Goal: Browse casually: Explore the website without a specific task or goal

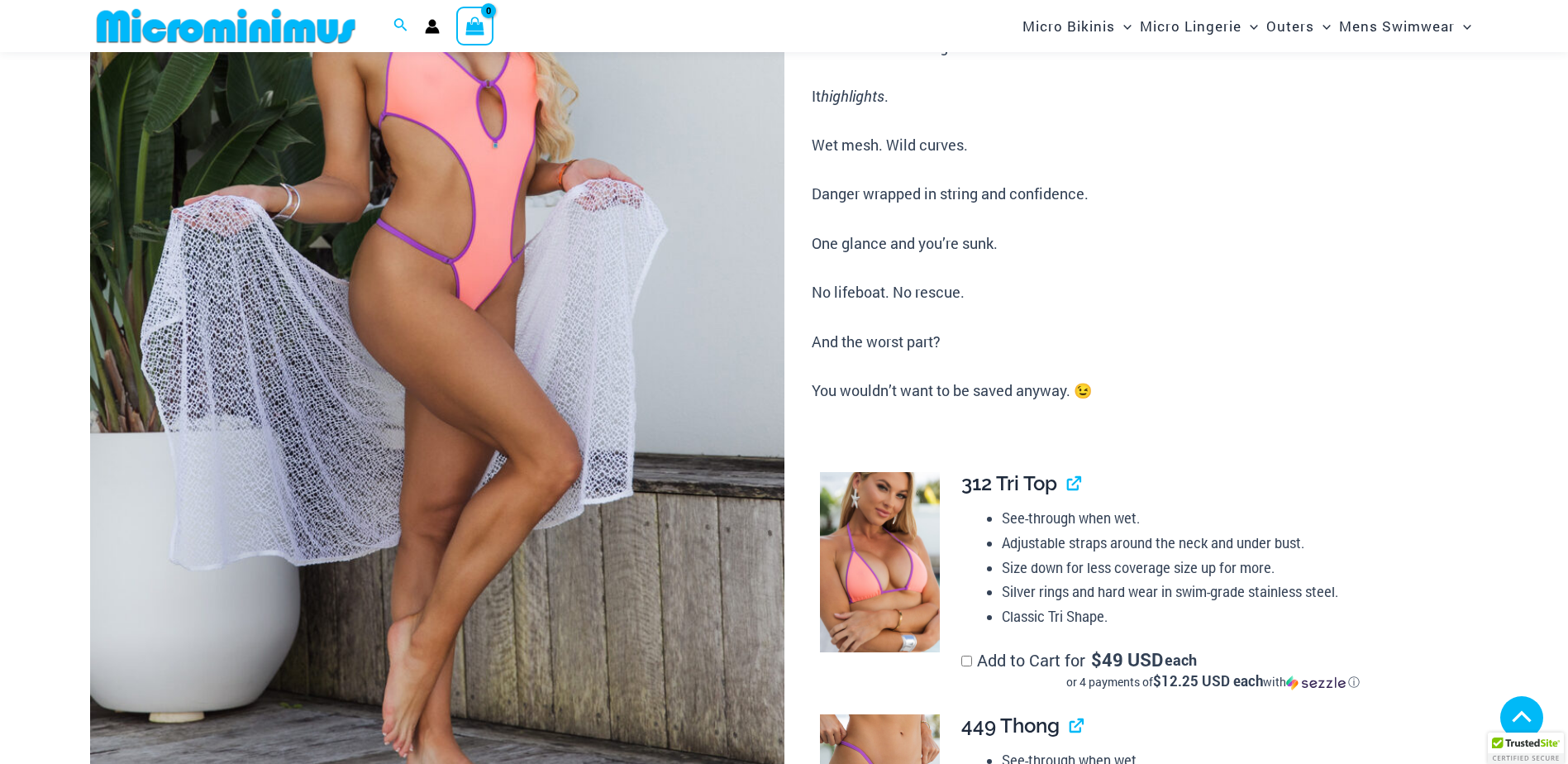
scroll to position [400, 0]
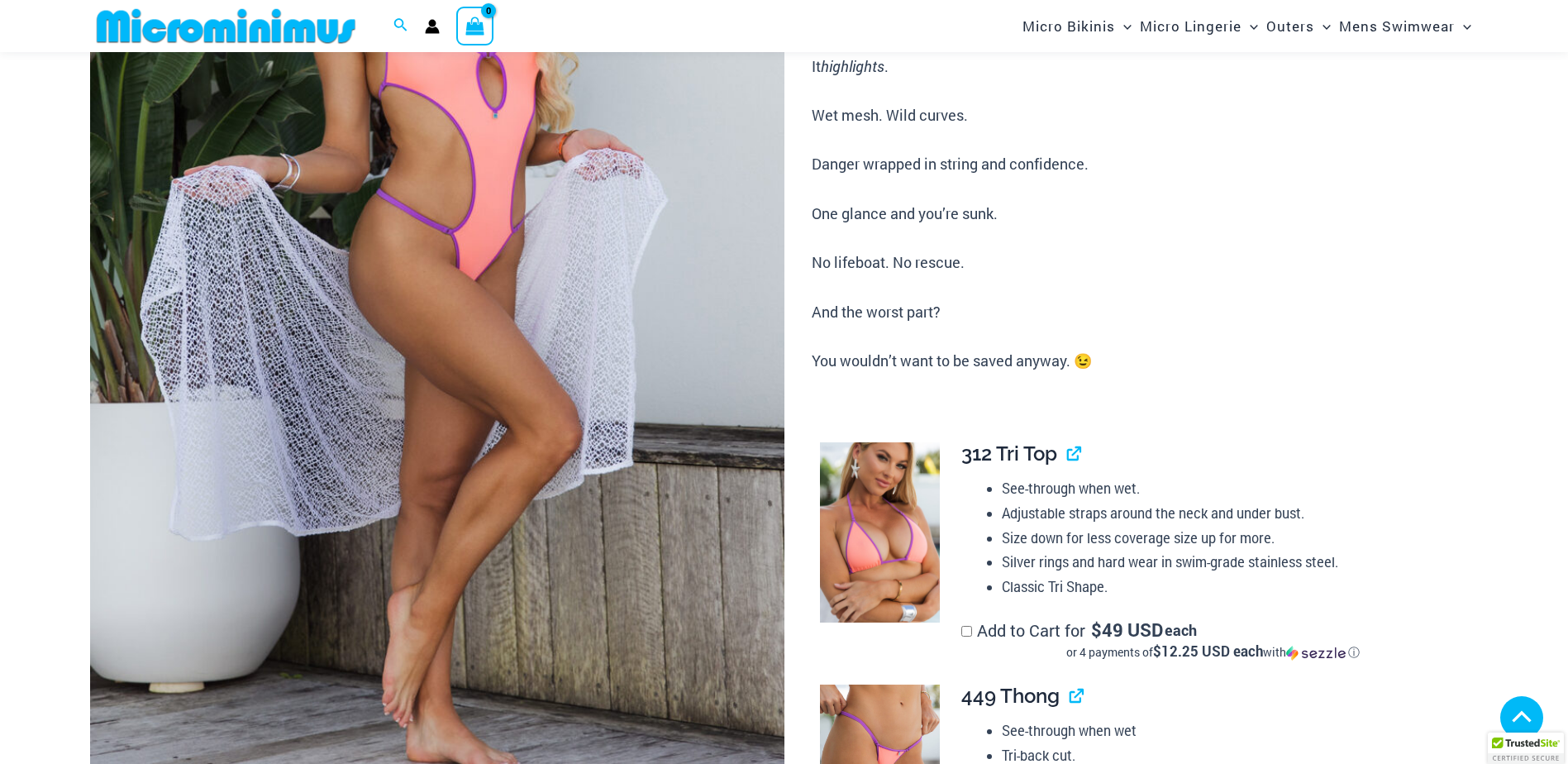
click at [676, 322] on img at bounding box center [438, 271] width 695 height 1041
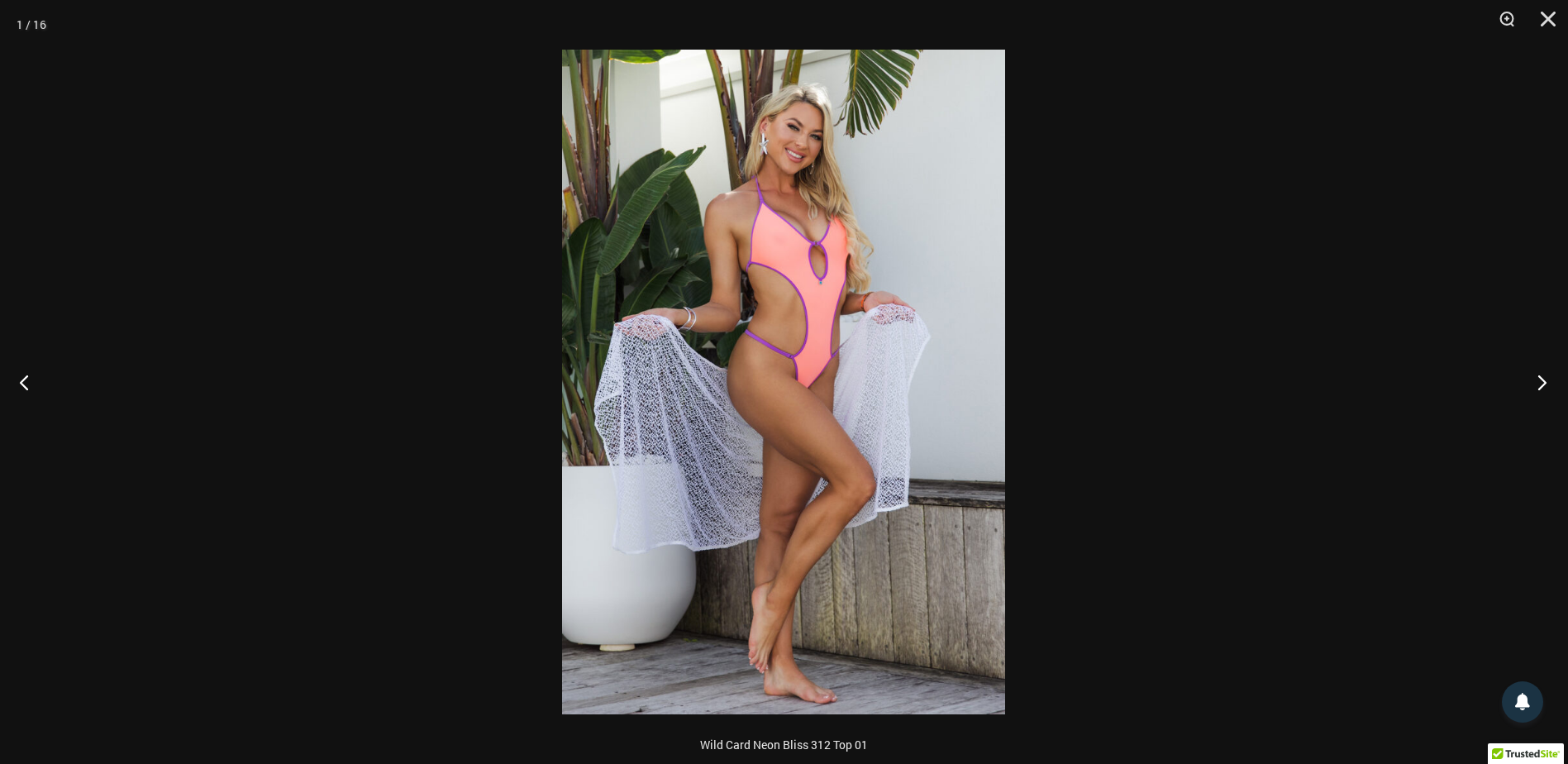
click at [1542, 381] on button "Next" at bounding box center [1537, 382] width 62 height 83
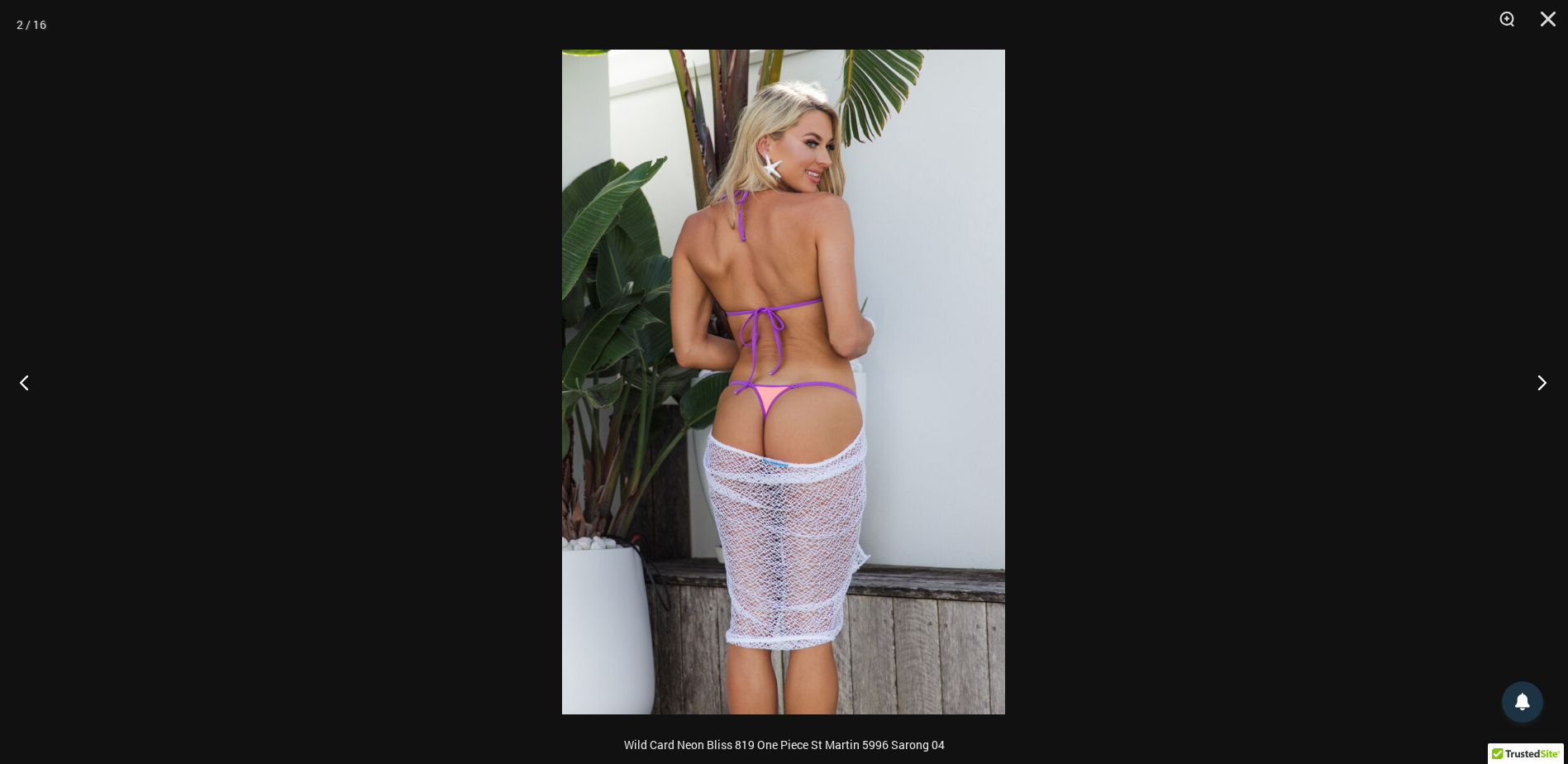
click at [1542, 381] on button "Next" at bounding box center [1537, 382] width 62 height 83
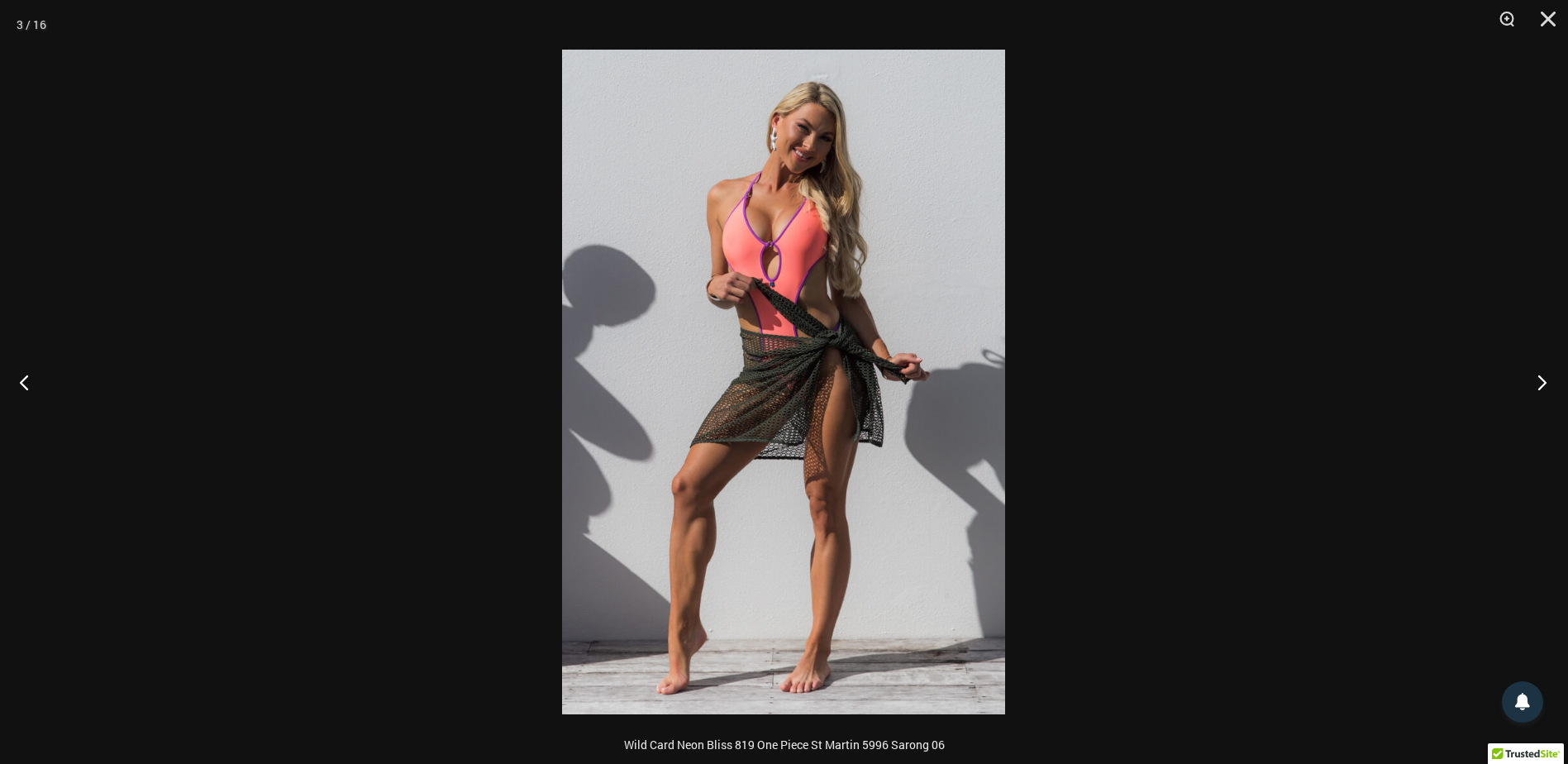
click at [1542, 381] on button "Next" at bounding box center [1537, 382] width 62 height 83
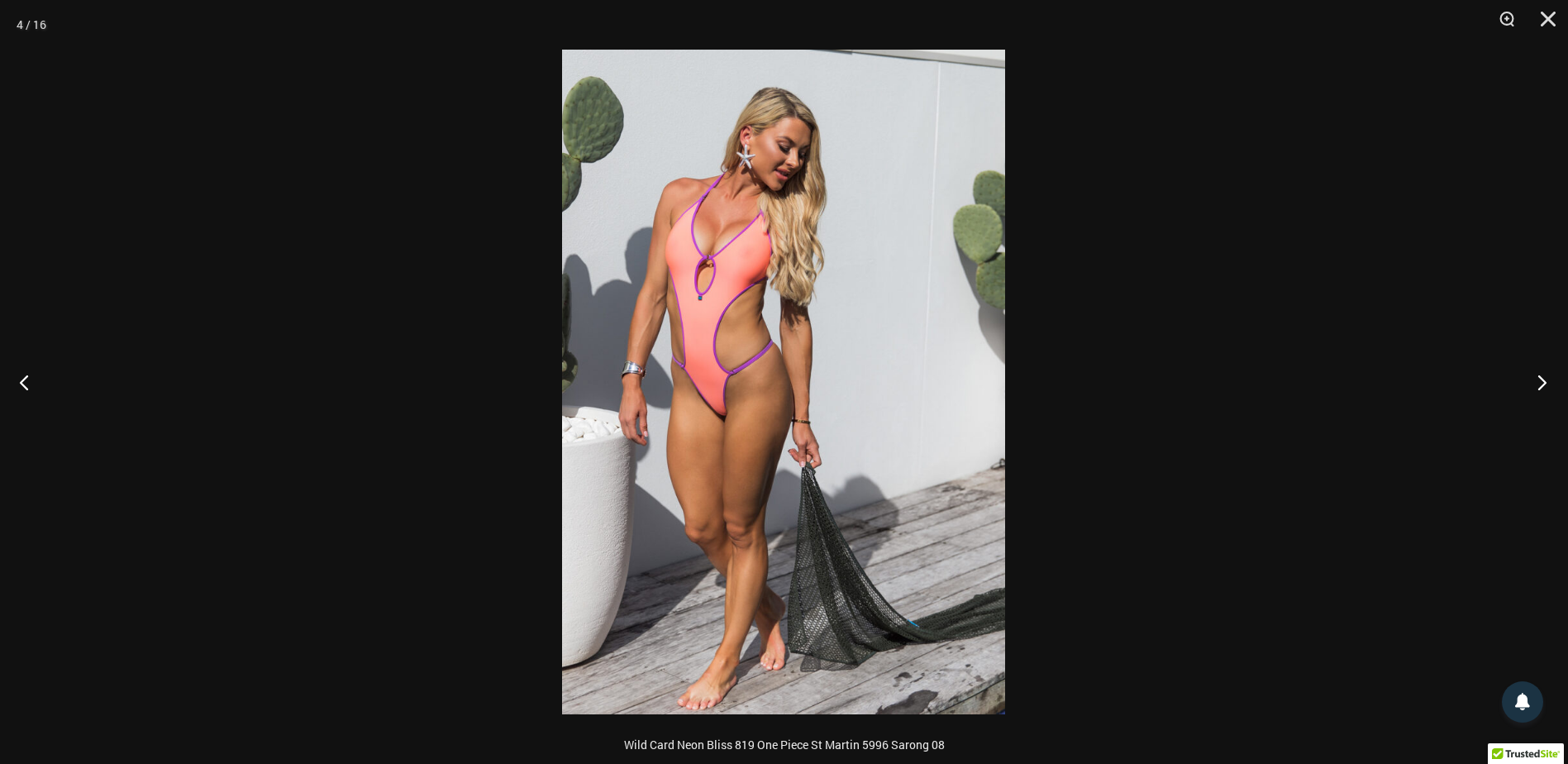
click at [1542, 381] on button "Next" at bounding box center [1537, 382] width 62 height 83
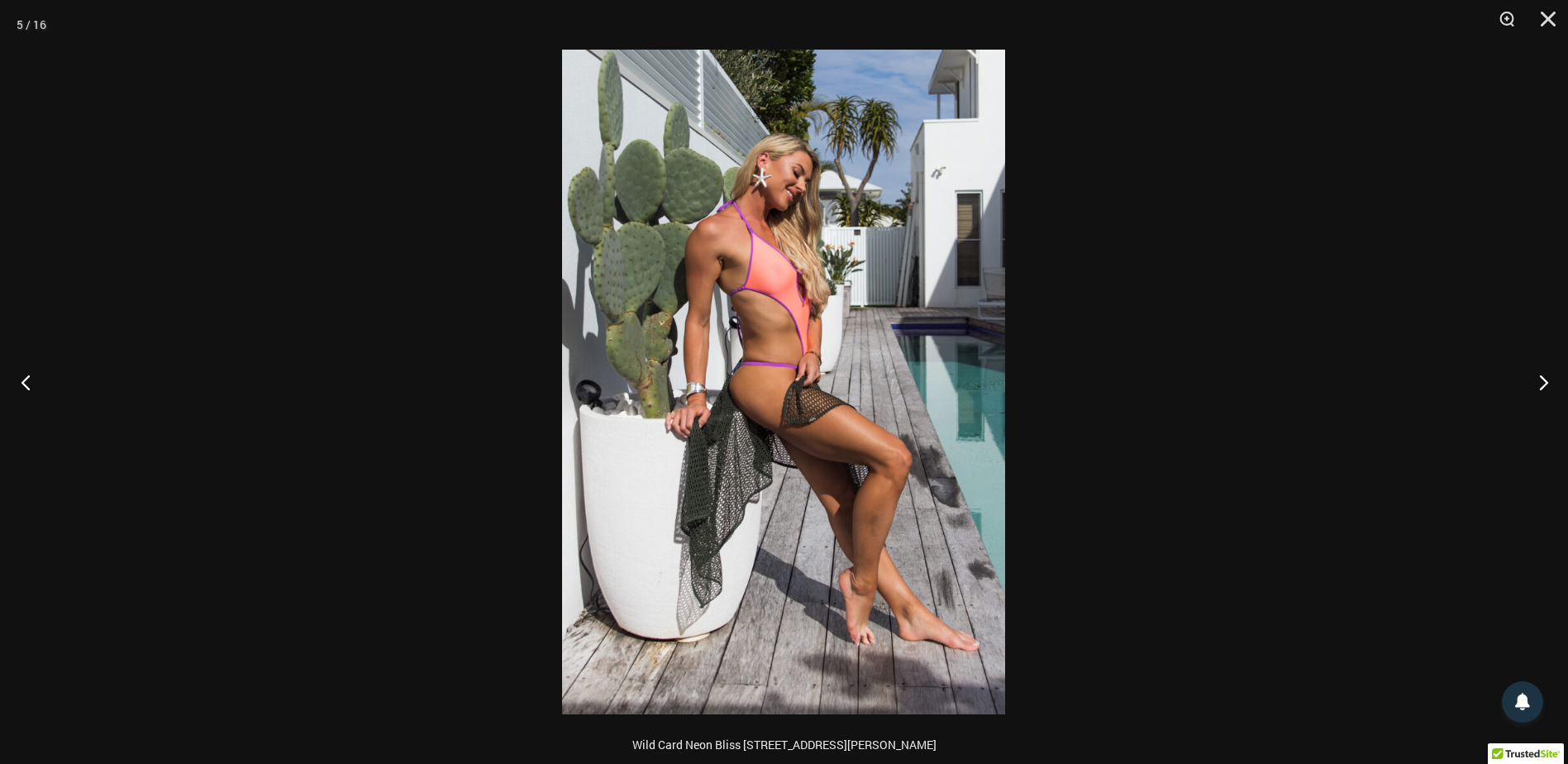
click at [27, 381] on button "Previous" at bounding box center [30, 382] width 62 height 83
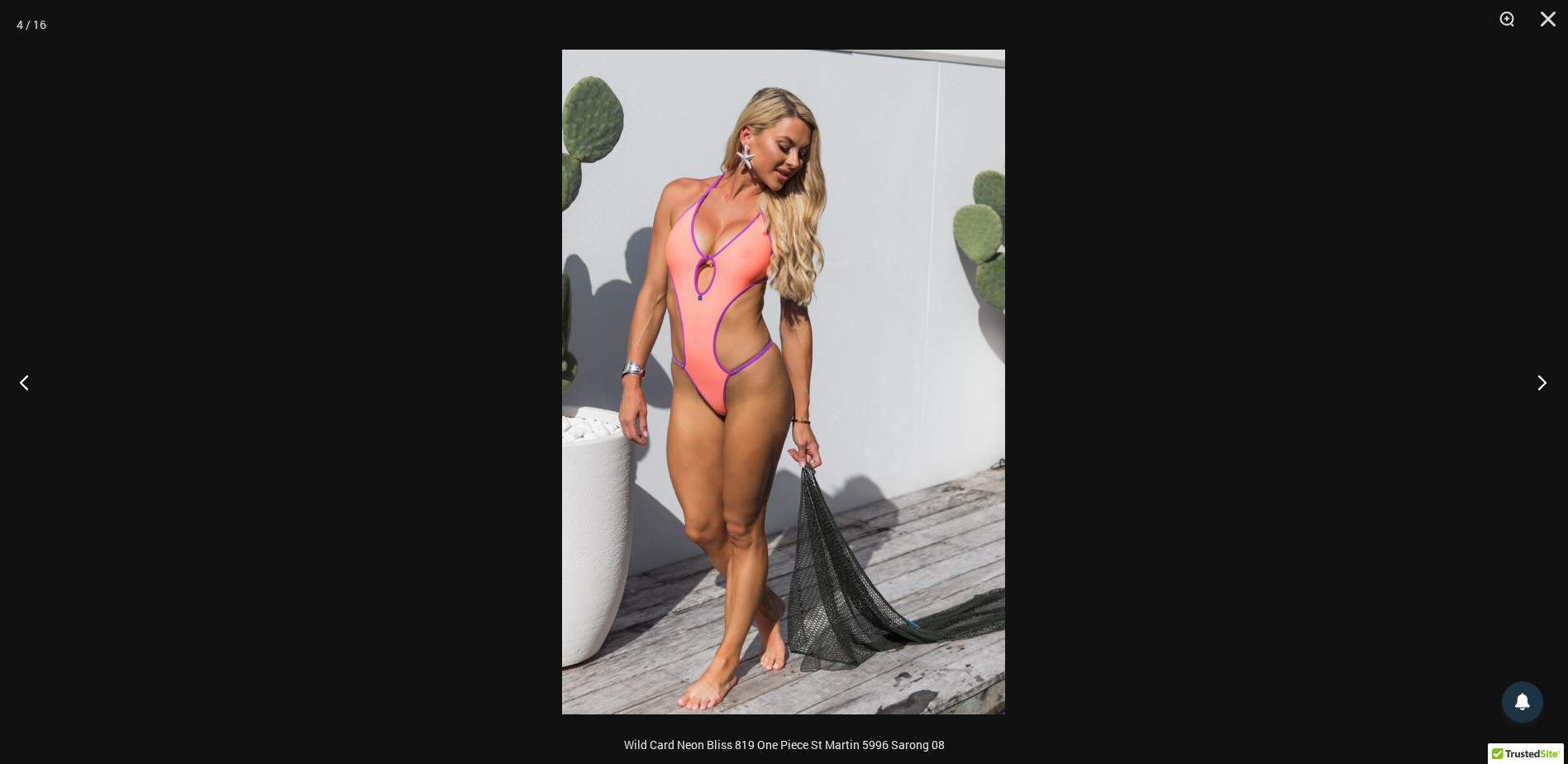
click at [1543, 377] on button "Next" at bounding box center [1537, 382] width 62 height 83
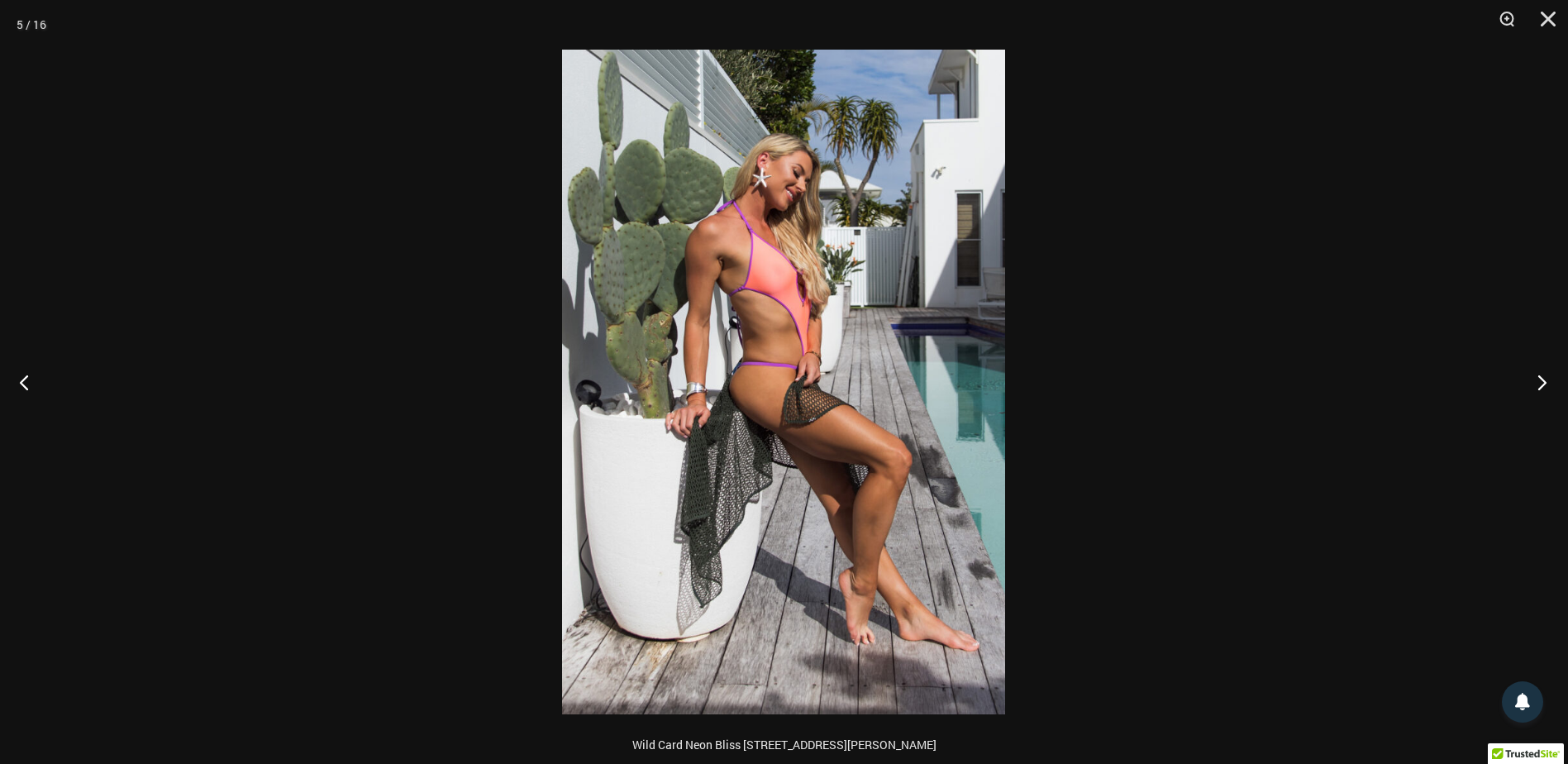
click at [1543, 377] on button "Next" at bounding box center [1537, 382] width 62 height 83
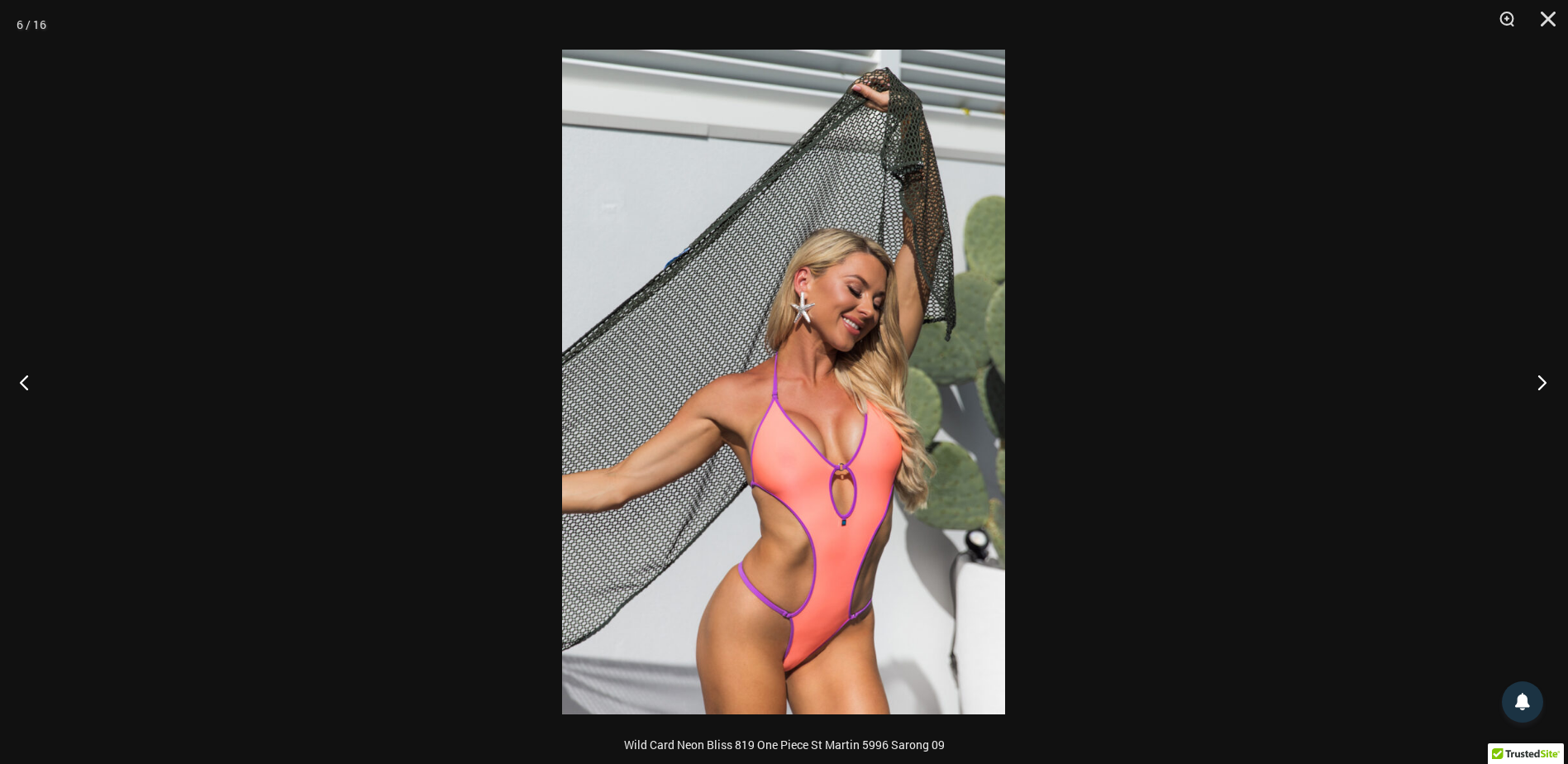
click at [1543, 377] on button "Next" at bounding box center [1537, 382] width 62 height 83
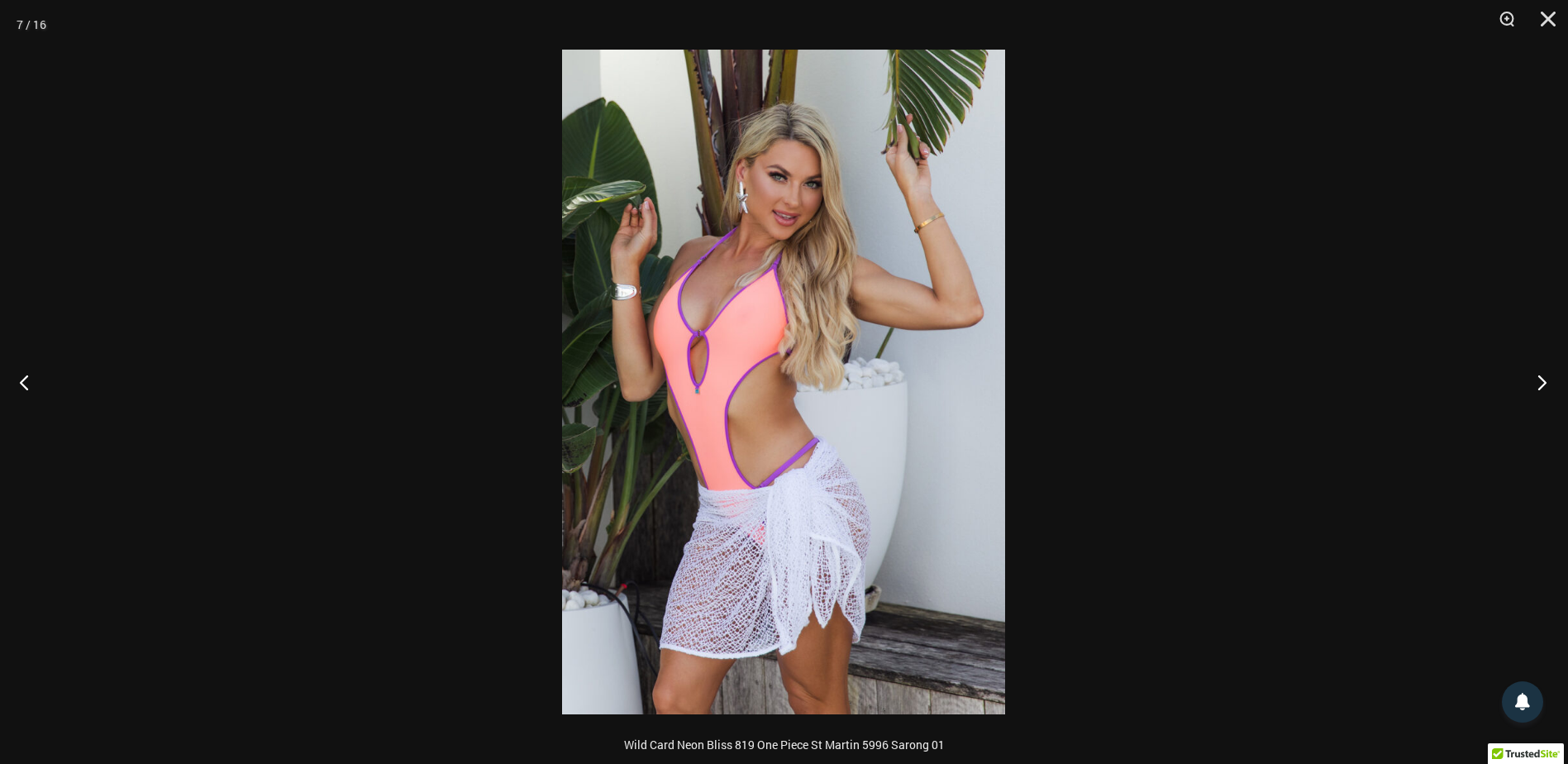
click at [1543, 377] on button "Next" at bounding box center [1537, 382] width 62 height 83
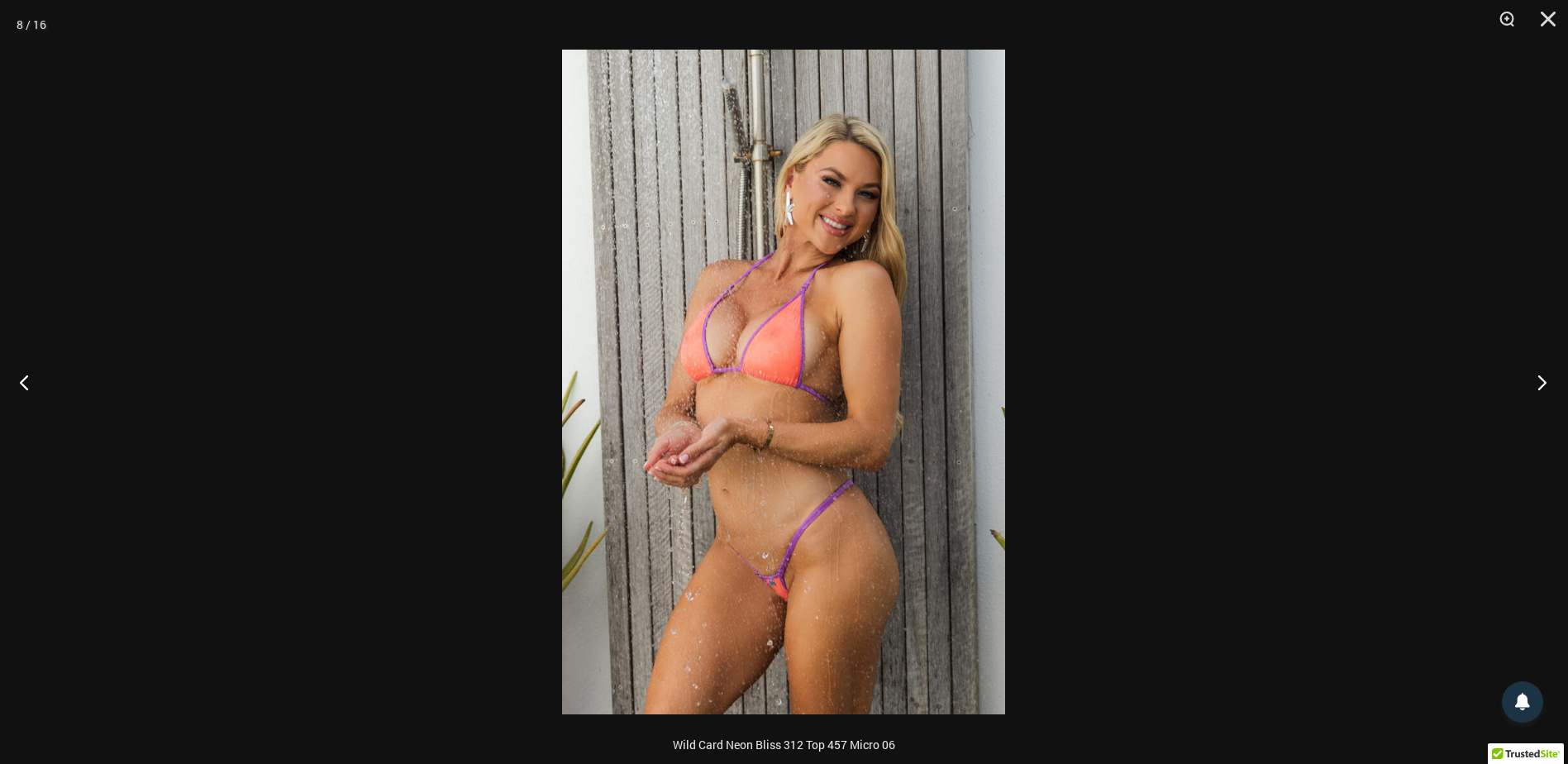
click at [1543, 377] on button "Next" at bounding box center [1537, 382] width 62 height 83
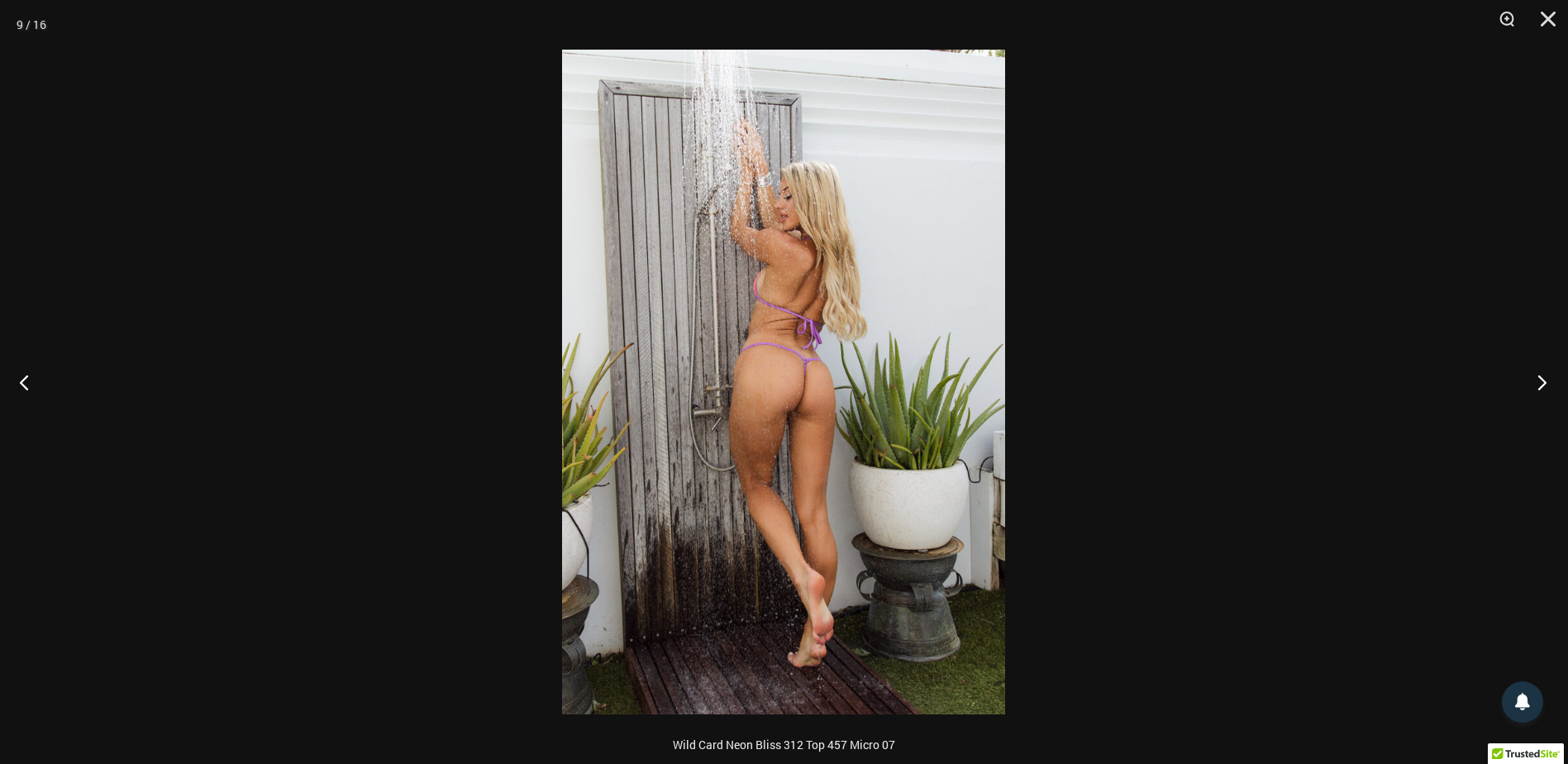
click at [1543, 377] on button "Next" at bounding box center [1537, 382] width 62 height 83
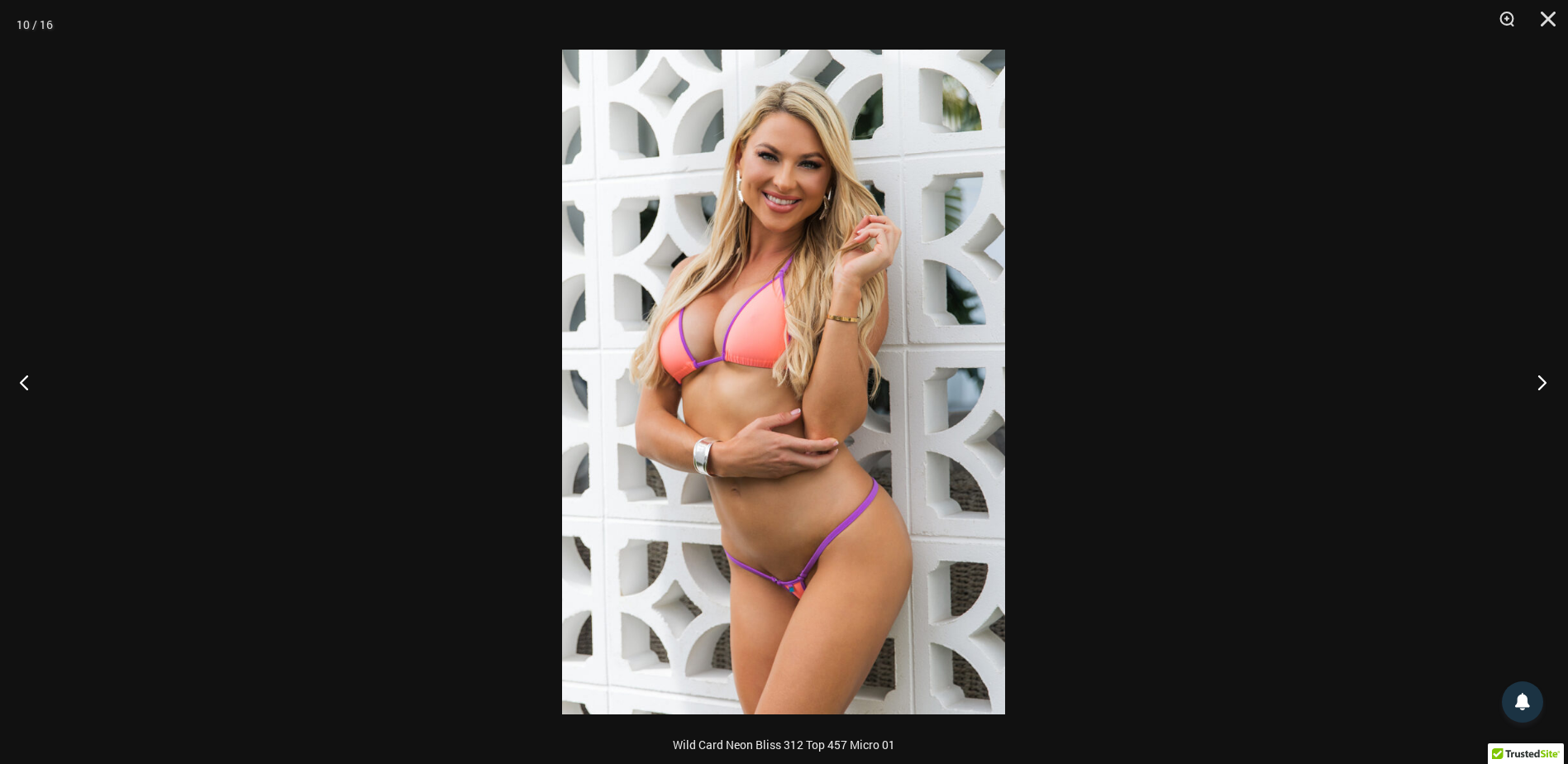
click at [1543, 377] on button "Next" at bounding box center [1537, 382] width 62 height 83
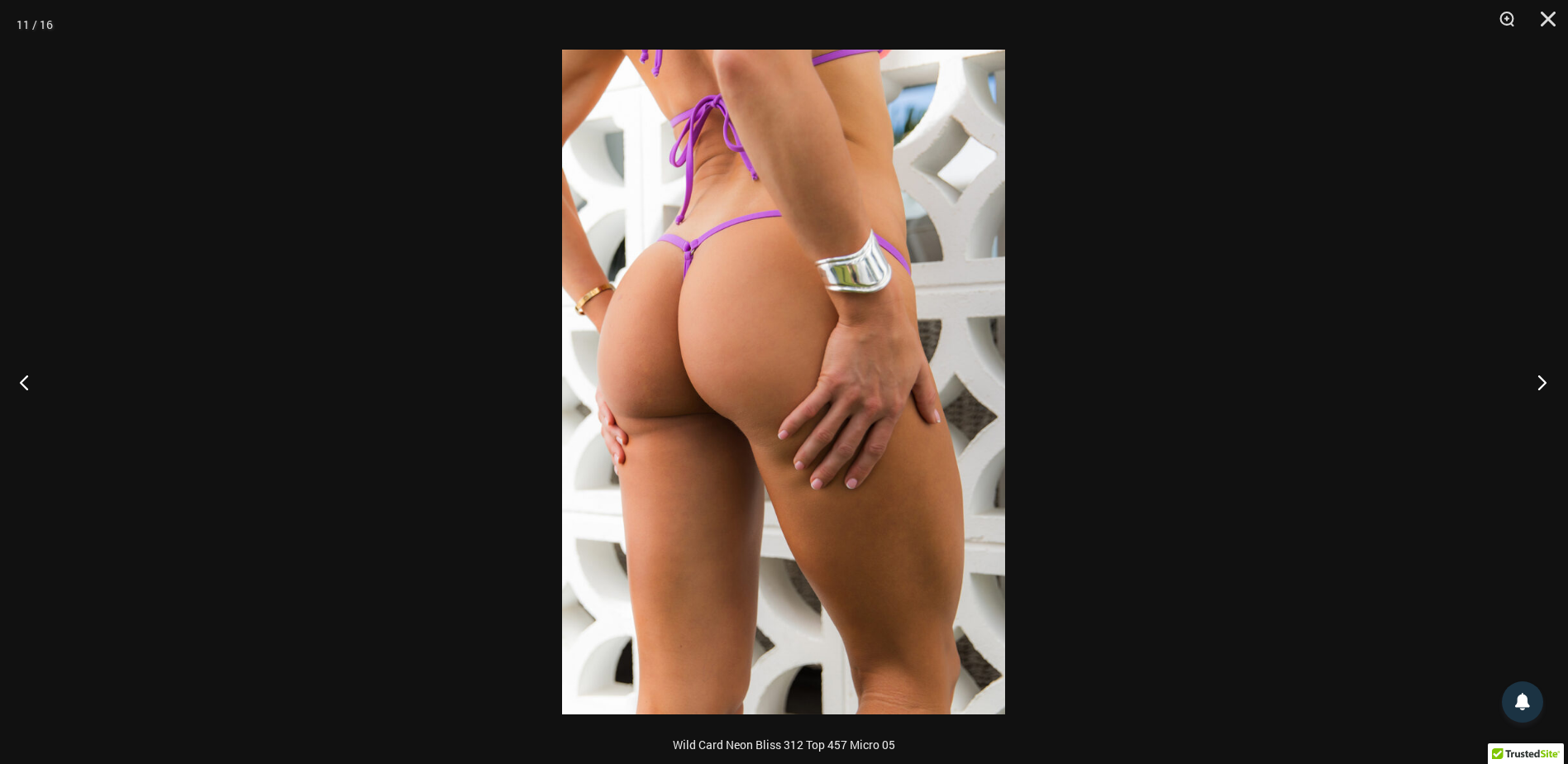
click at [1543, 377] on button "Next" at bounding box center [1537, 382] width 62 height 83
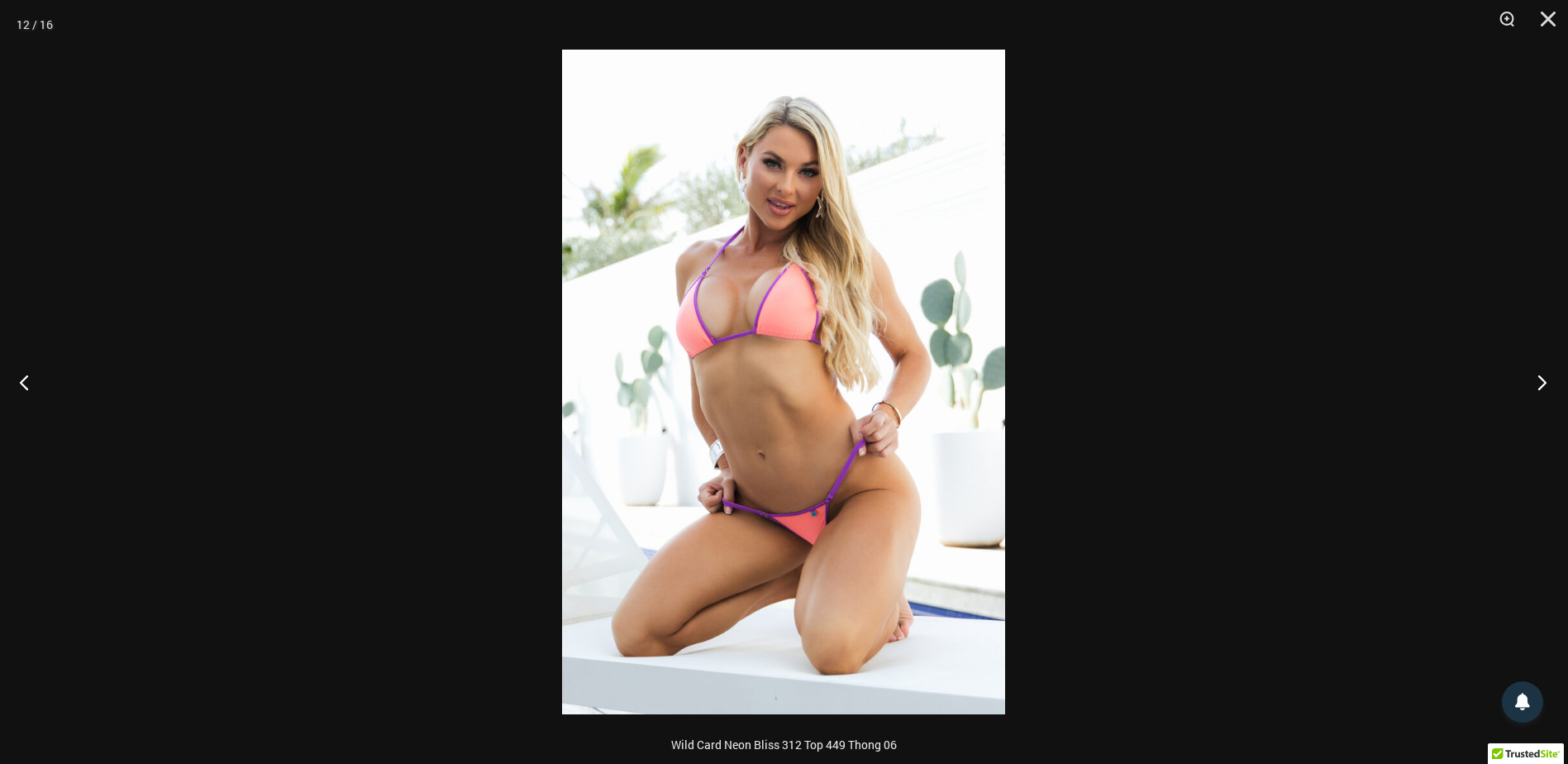
click at [1543, 377] on button "Next" at bounding box center [1537, 382] width 62 height 83
